Goal: Task Accomplishment & Management: Manage account settings

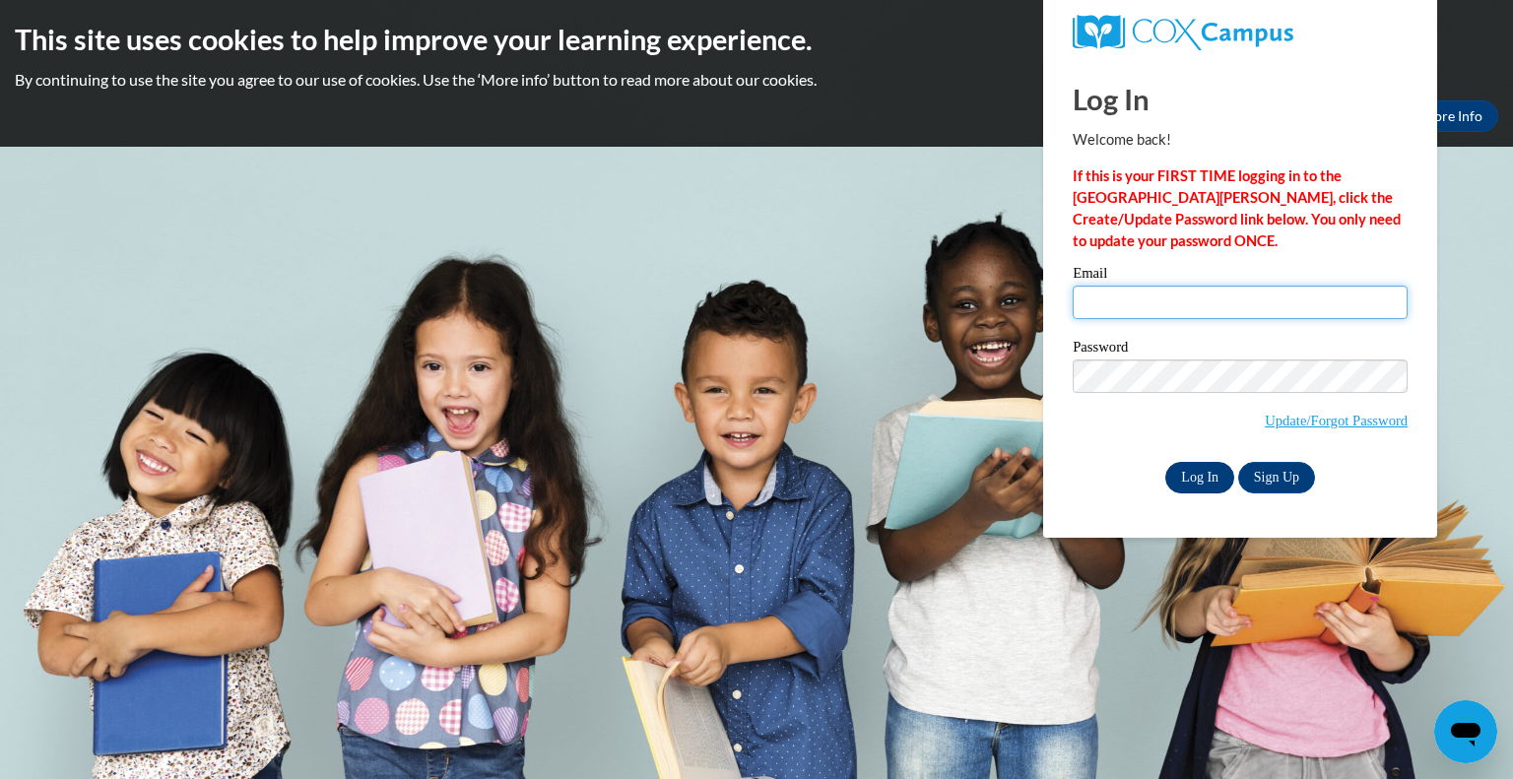
type input "[EMAIL_ADDRESS][DOMAIN_NAME]"
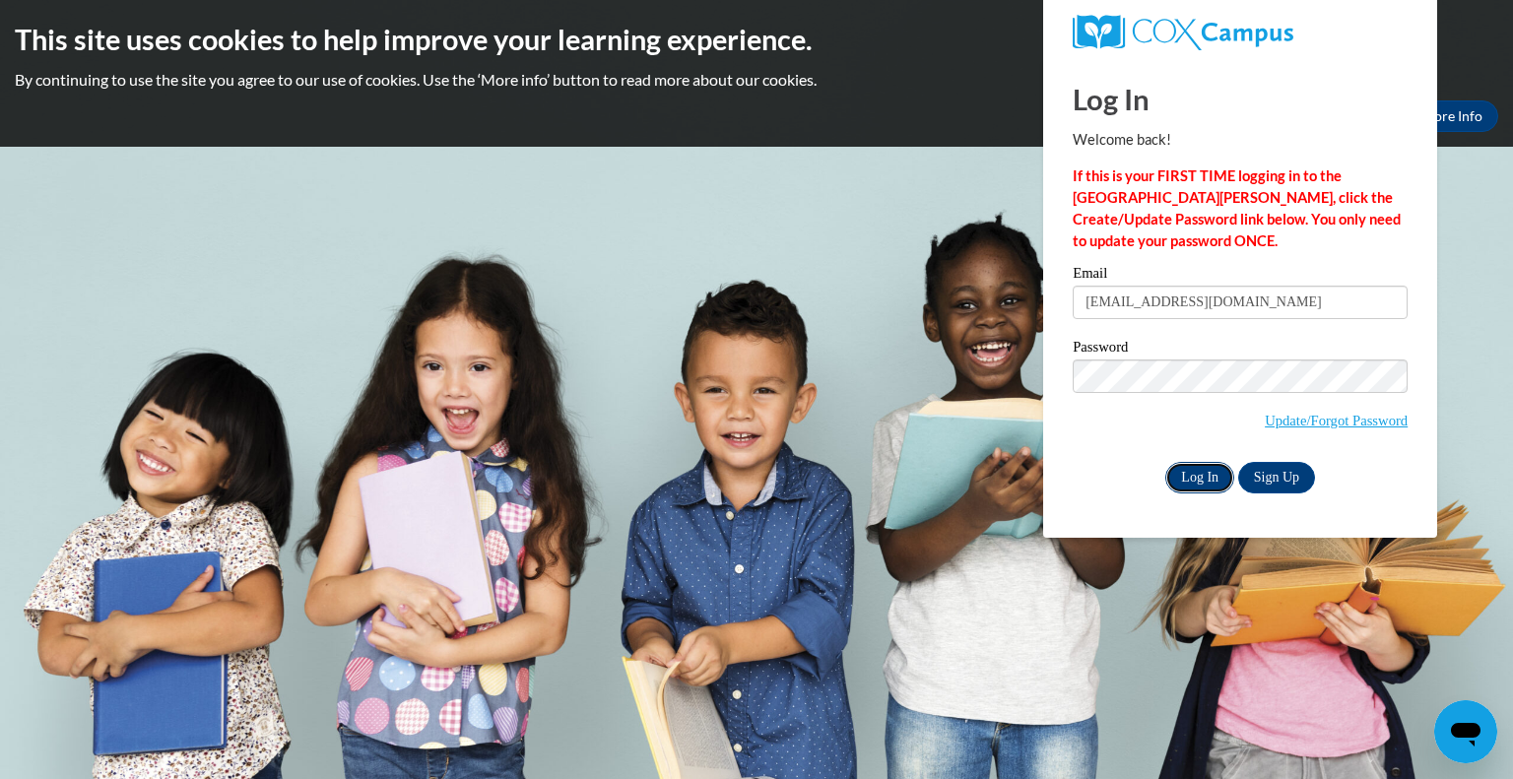
click at [1214, 472] on input "Log In" at bounding box center [1200, 478] width 69 height 32
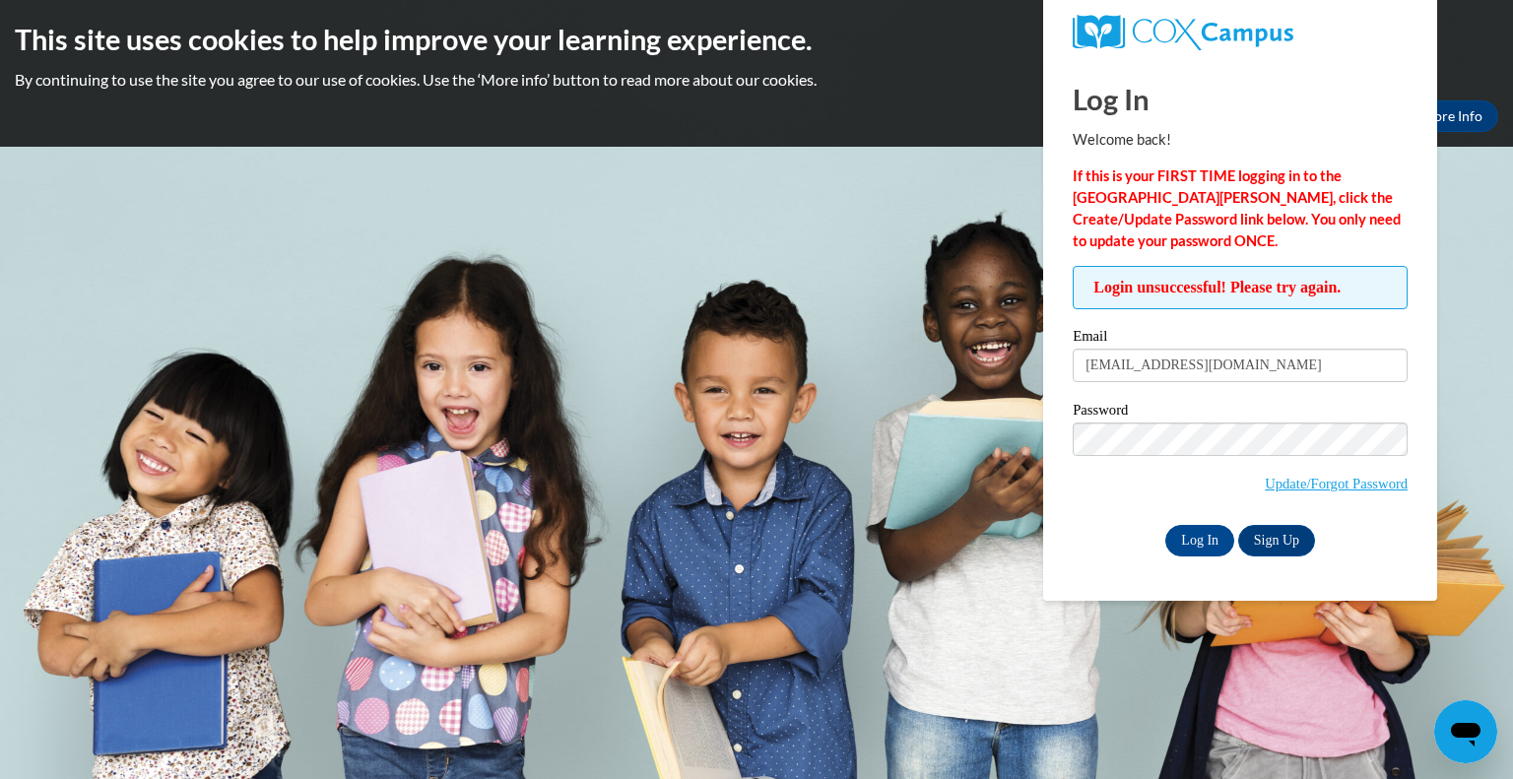
click at [459, 58] on h2 "This site uses cookies to help improve your learning experience." at bounding box center [757, 39] width 1484 height 39
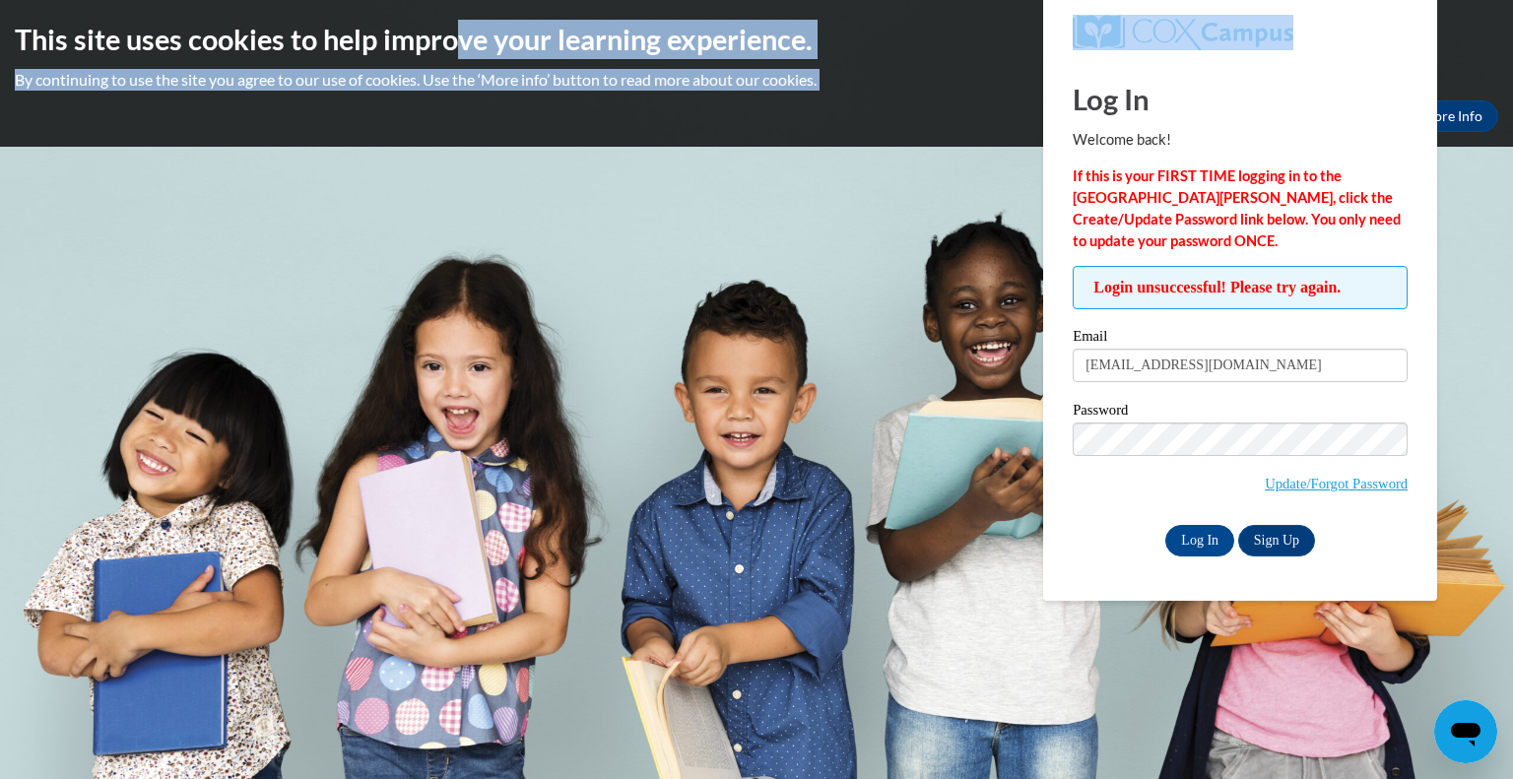
drag, startPoint x: 460, startPoint y: 54, endPoint x: 478, endPoint y: 145, distance: 92.4
click at [478, 145] on div "This site uses cookies to help improve your learning experience. By continuing …" at bounding box center [756, 73] width 1513 height 147
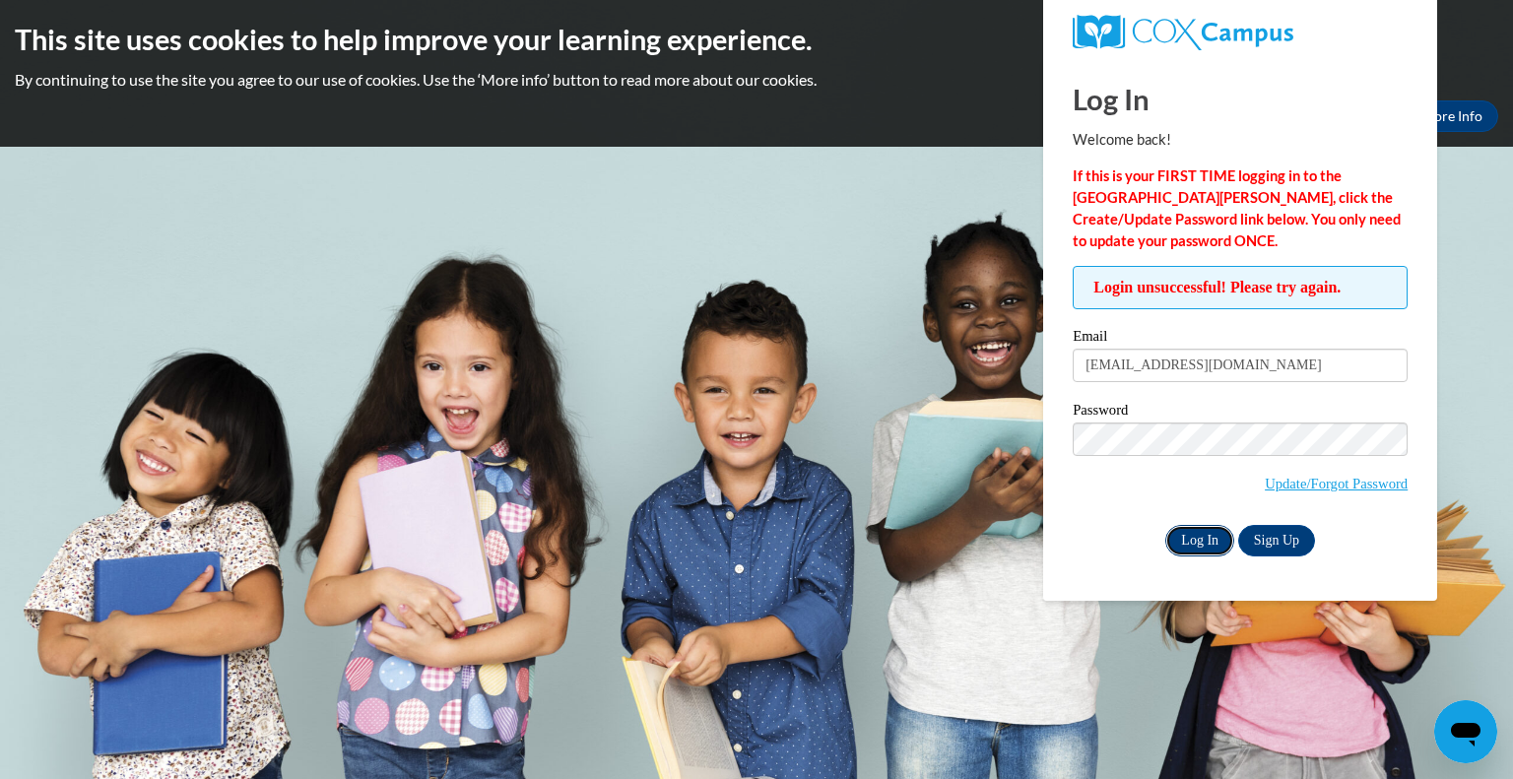
click at [1179, 531] on input "Log In" at bounding box center [1200, 541] width 69 height 32
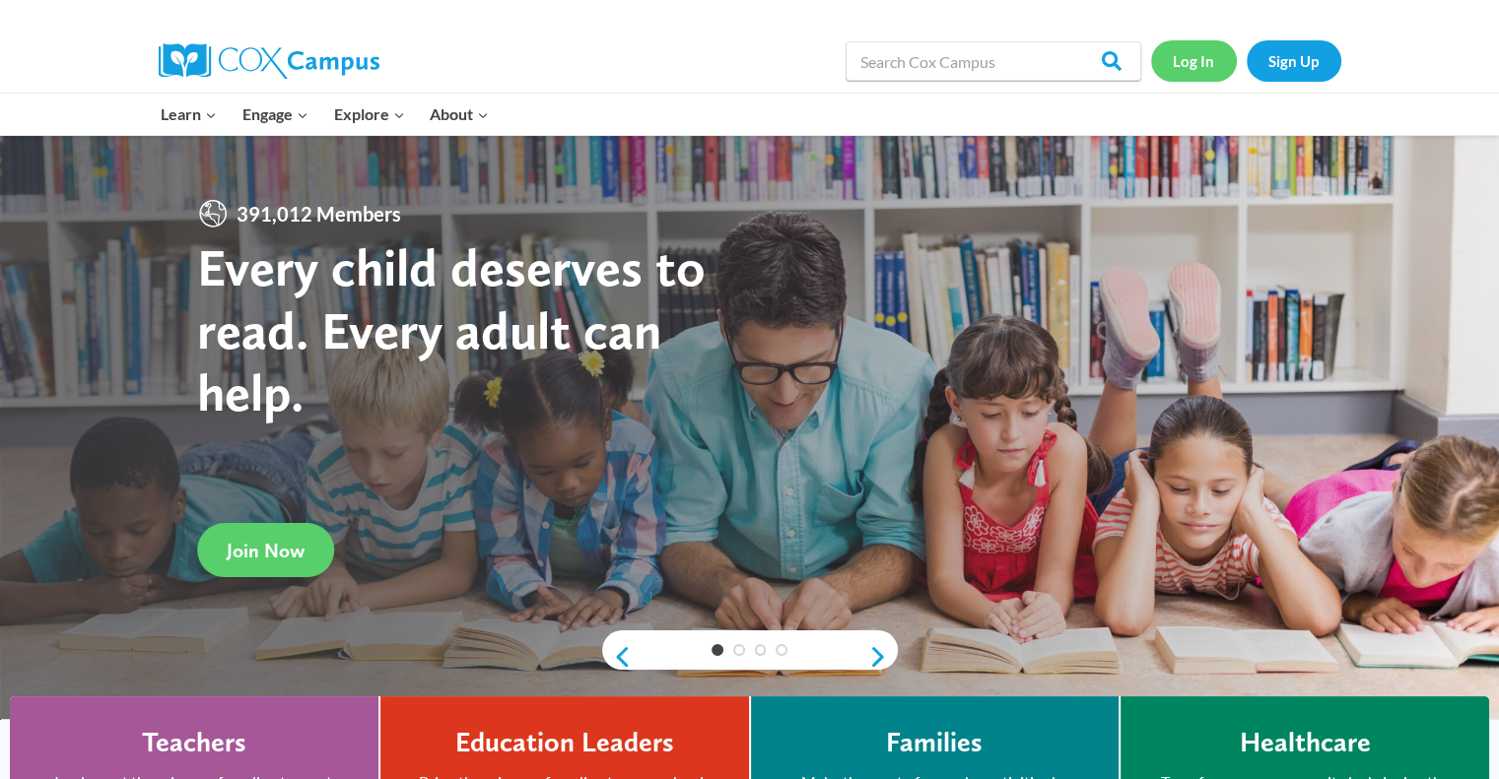
click at [1204, 56] on link "Log In" at bounding box center [1194, 60] width 86 height 40
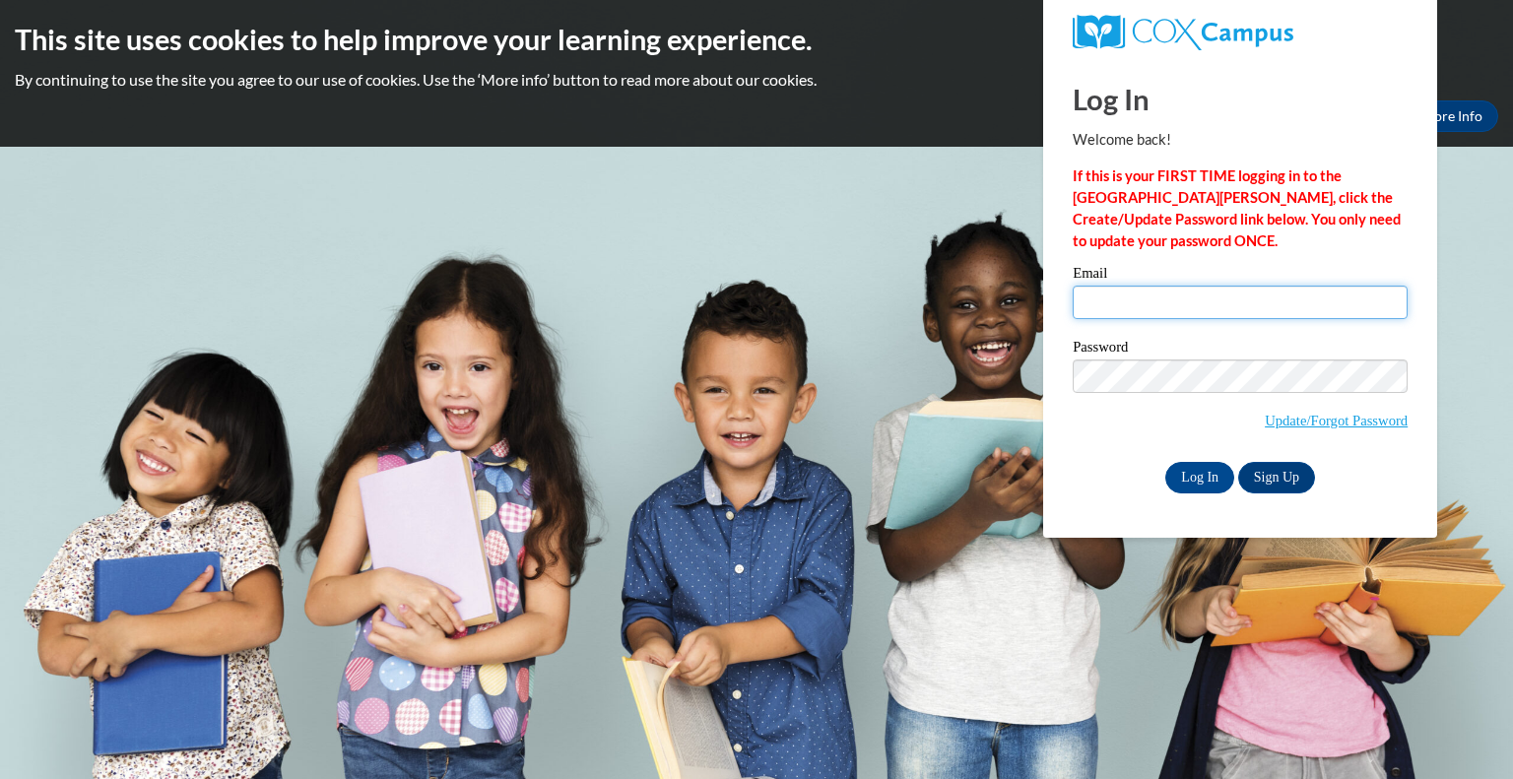
type input "[EMAIL_ADDRESS][DOMAIN_NAME]"
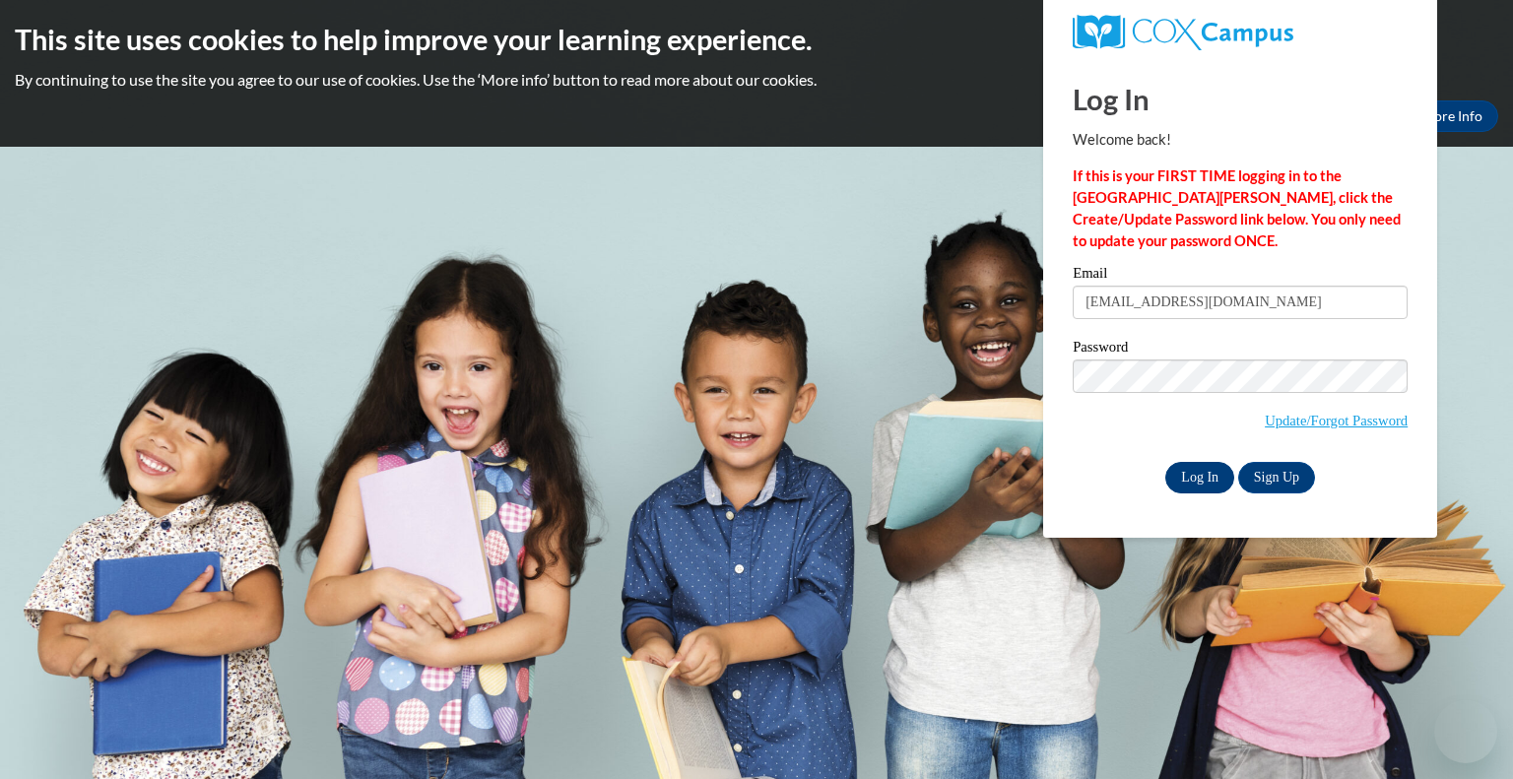
click at [1195, 493] on div "Log In Welcome back! If this is your FIRST TIME logging in to the [GEOGRAPHIC_D…" at bounding box center [1241, 298] width 424 height 479
click at [1195, 475] on input "Log In" at bounding box center [1200, 478] width 69 height 32
